Goal: Book appointment/travel/reservation

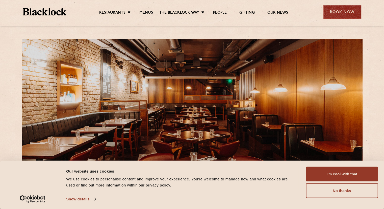
click at [336, 12] on div "Book Now" at bounding box center [342, 12] width 38 height 14
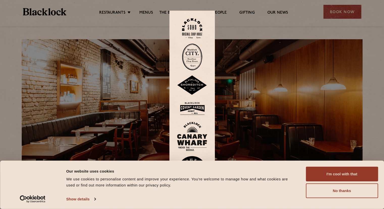
click at [192, 106] on img at bounding box center [192, 108] width 30 height 16
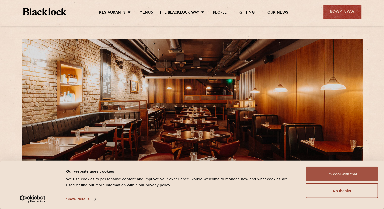
click at [336, 169] on button "I'm cool with that" at bounding box center [342, 173] width 72 height 15
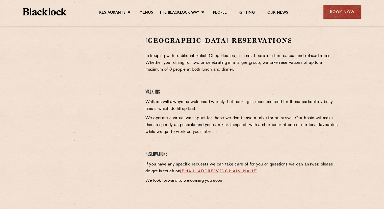
scroll to position [160, 0]
